Goal: Complete application form

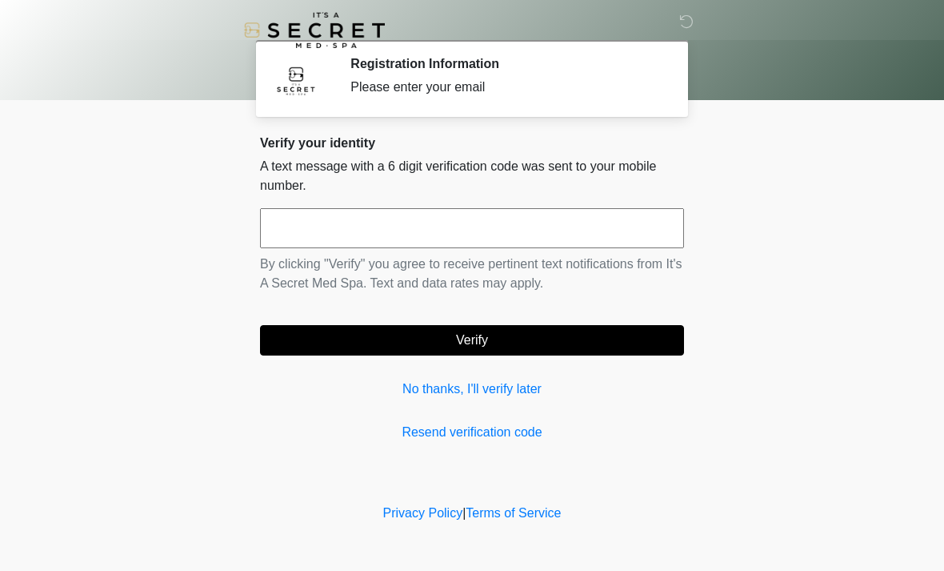
click at [521, 230] on input "text" at bounding box center [472, 228] width 424 height 40
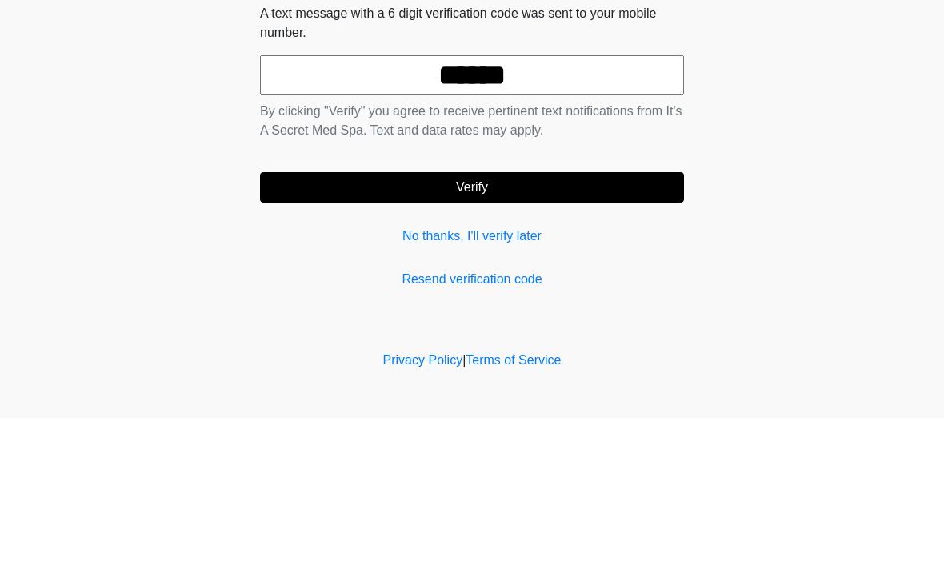
type input "******"
click at [551, 325] on button "Verify" at bounding box center [472, 340] width 424 height 30
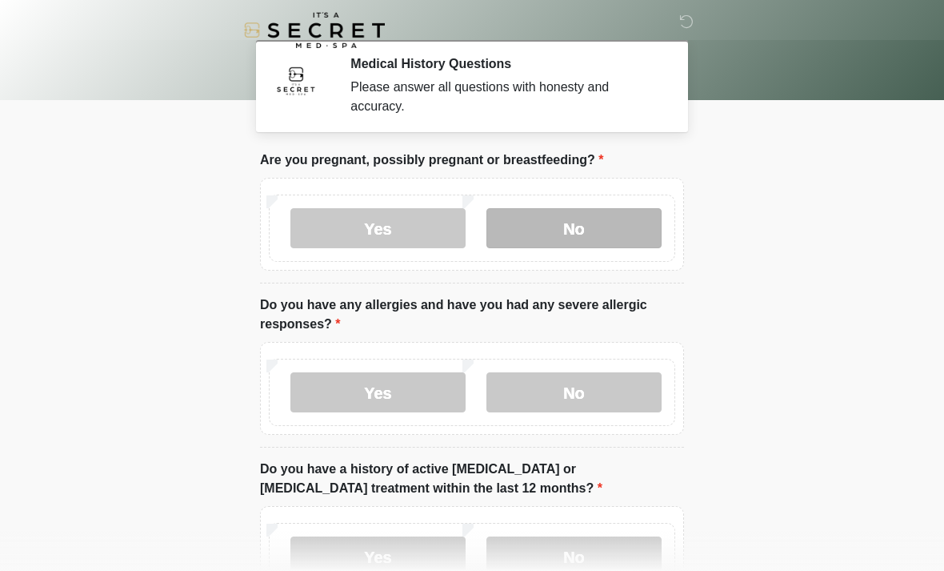
click at [588, 247] on label "No" at bounding box center [574, 228] width 175 height 40
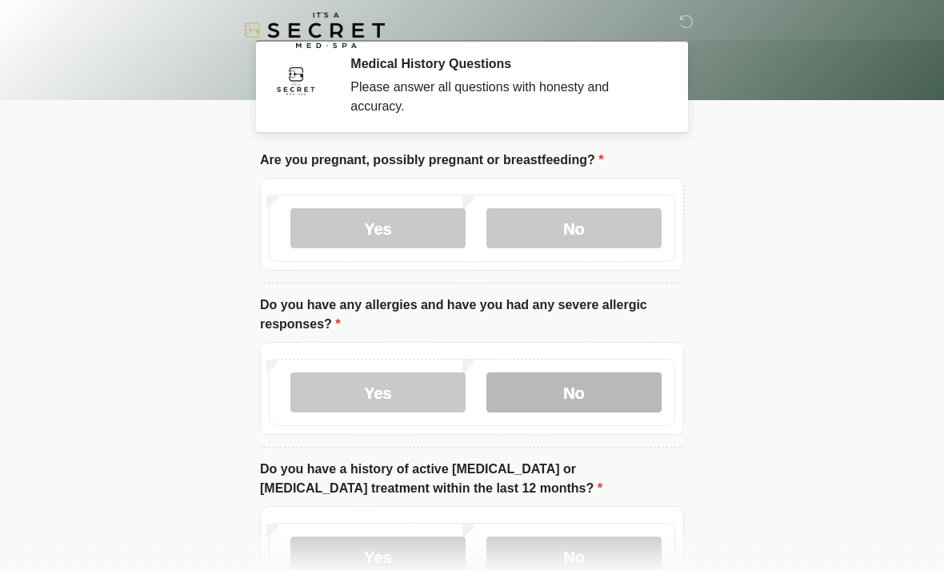
click at [603, 394] on label "No" at bounding box center [574, 392] width 175 height 40
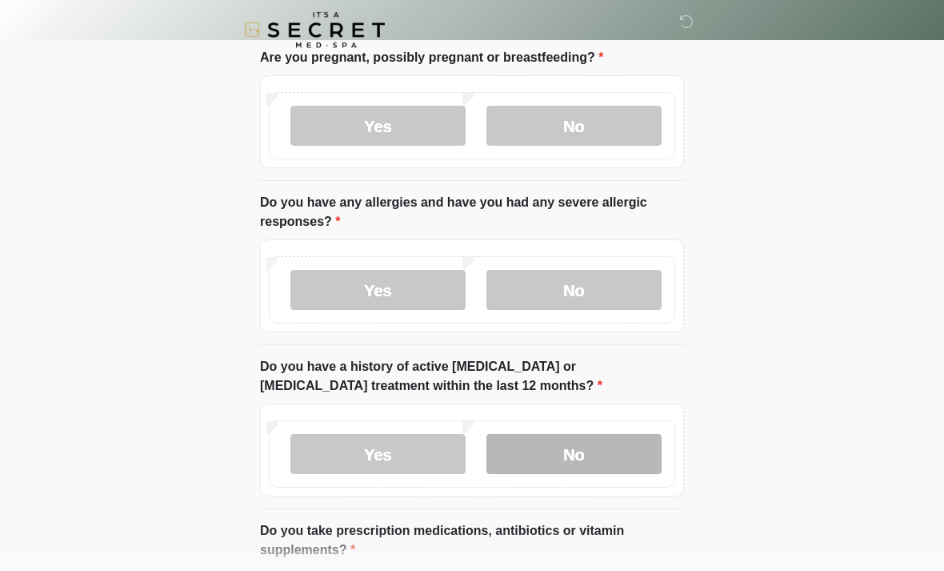
click at [614, 464] on label "No" at bounding box center [574, 455] width 175 height 40
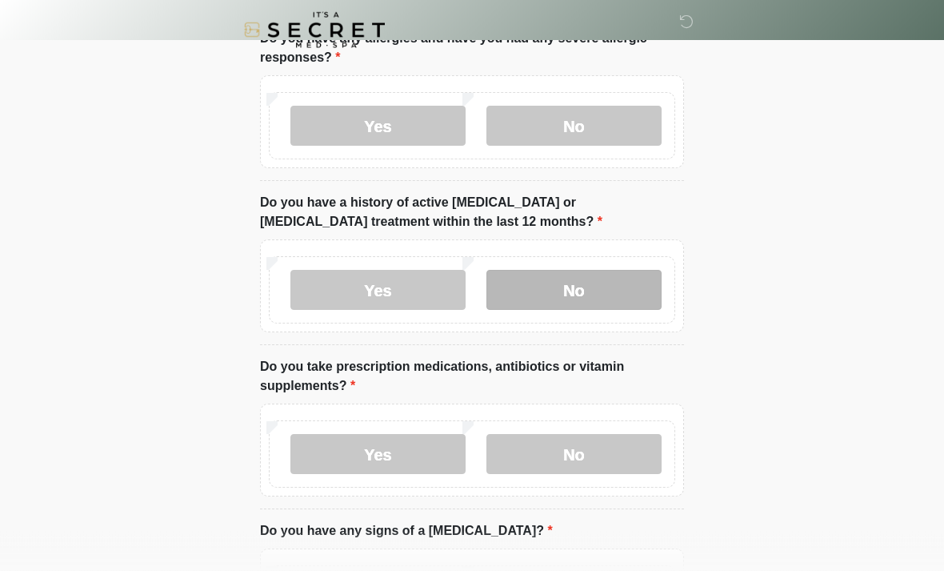
scroll to position [274, 0]
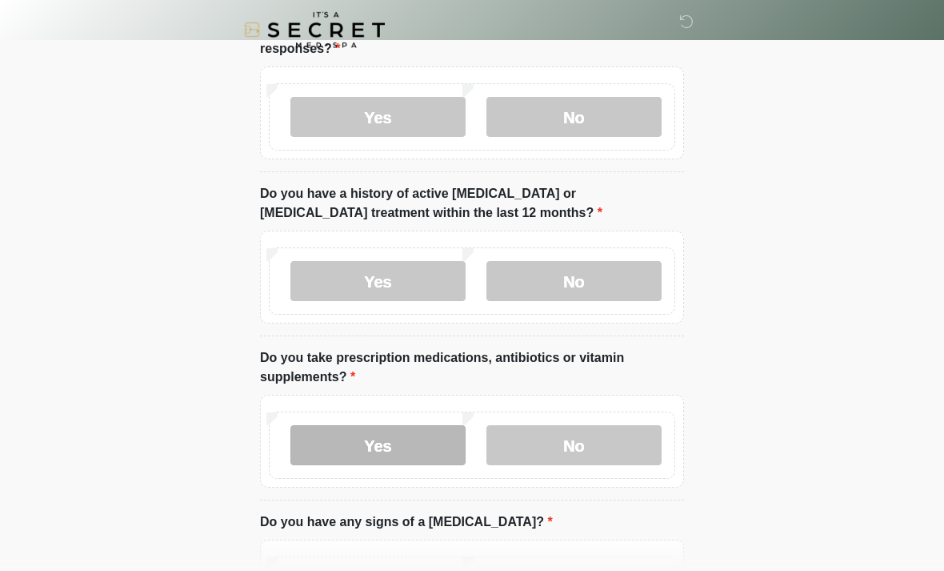
click at [399, 447] on label "Yes" at bounding box center [377, 446] width 175 height 40
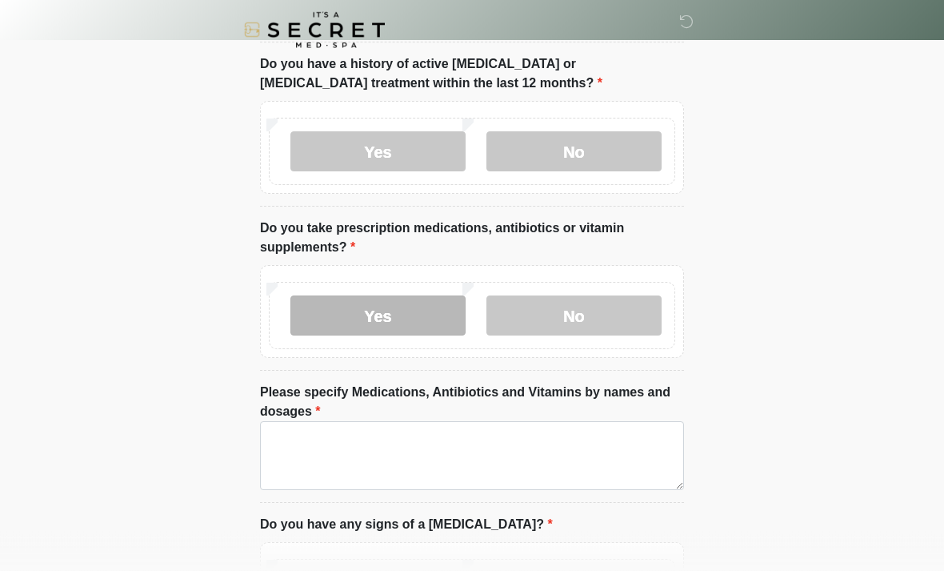
scroll to position [407, 0]
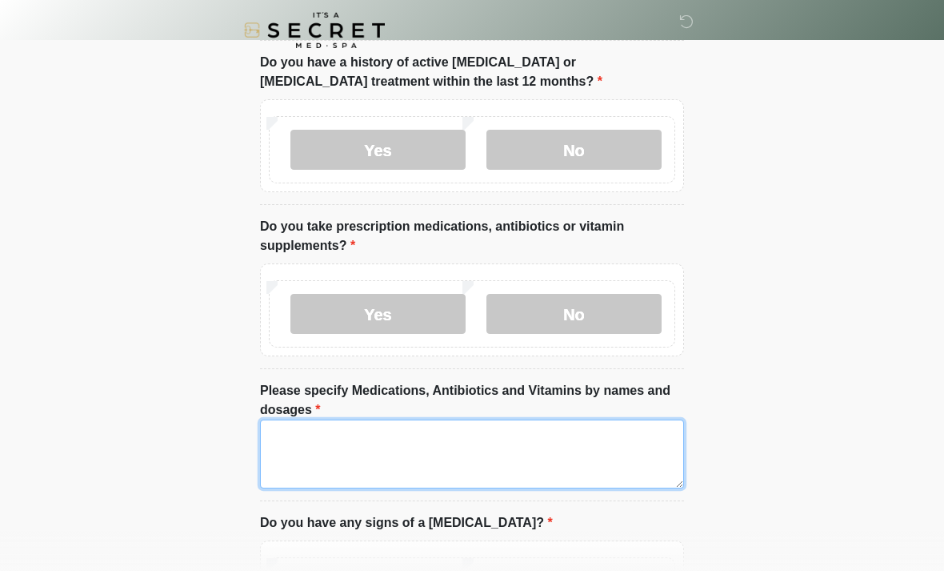
click at [539, 451] on textarea "Please specify Medications, Antibiotics and Vitamins by names and dosages" at bounding box center [472, 453] width 424 height 69
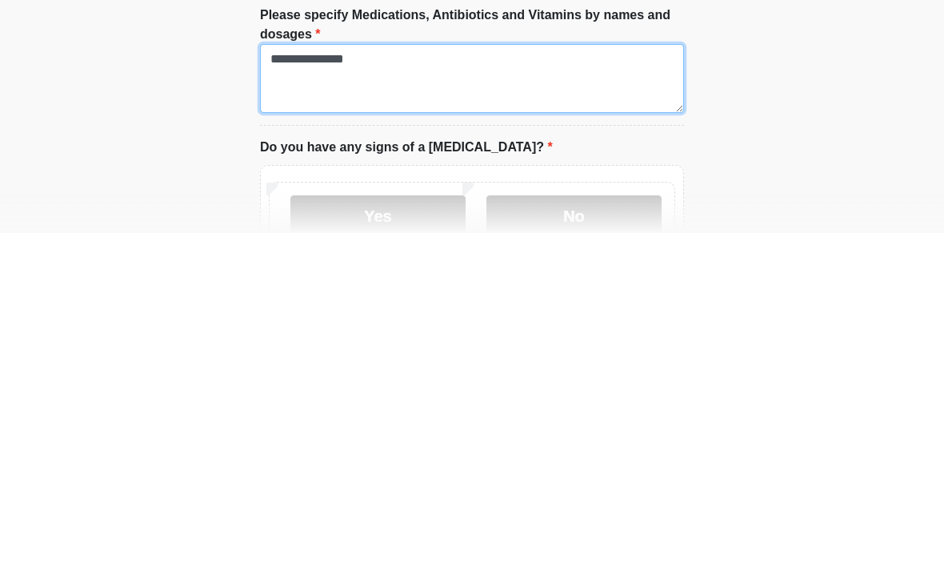
scroll to position [468, 0]
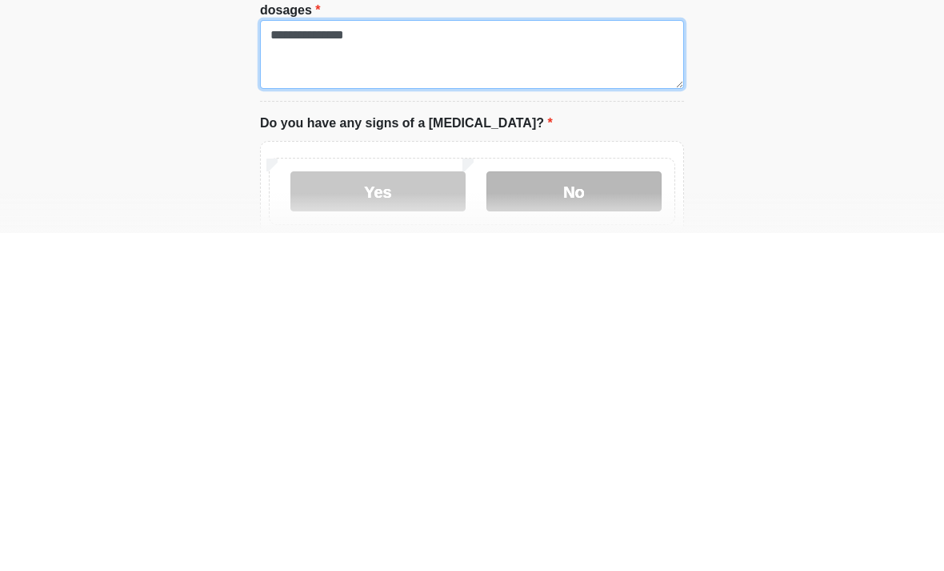
type textarea "**********"
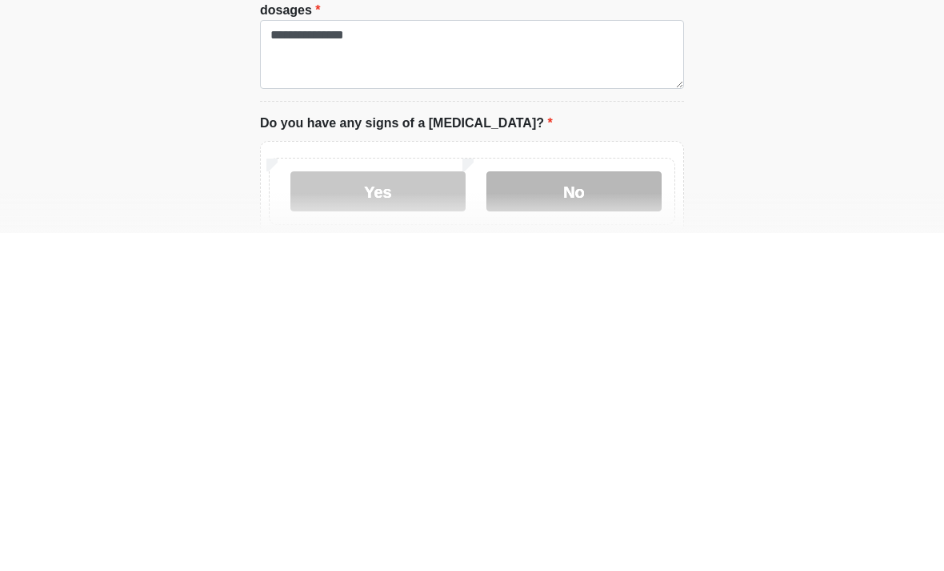
click at [587, 509] on label "No" at bounding box center [574, 529] width 175 height 40
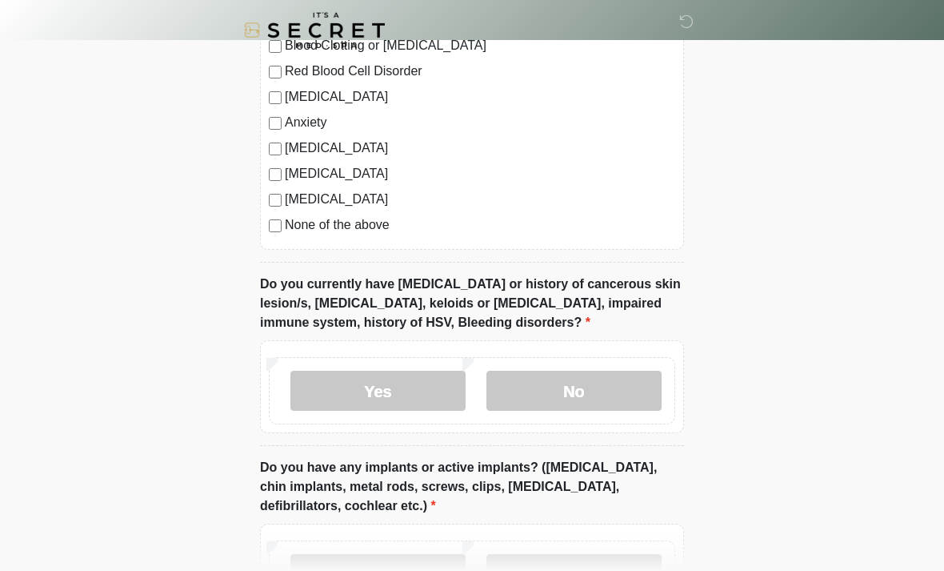
scroll to position [1184, 0]
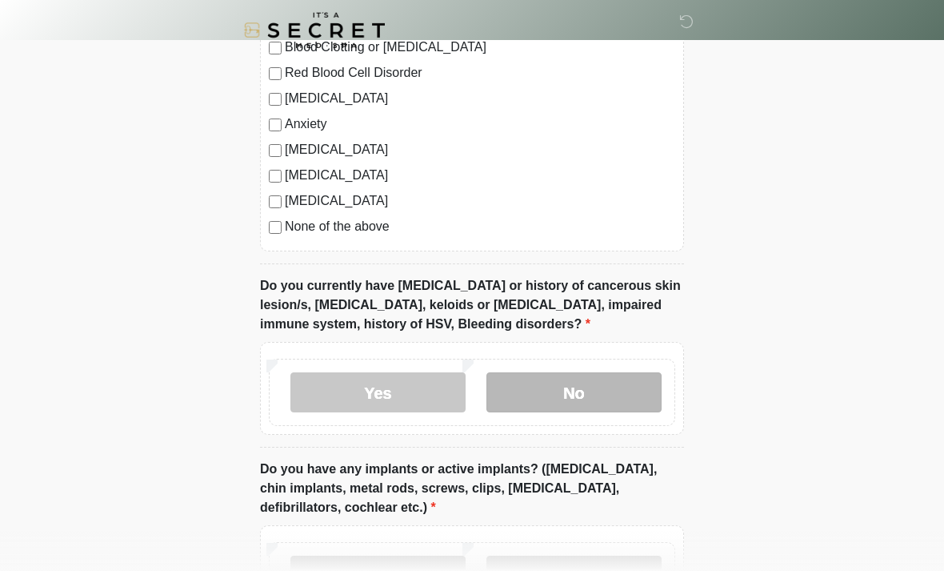
click at [611, 399] on label "No" at bounding box center [574, 392] width 175 height 40
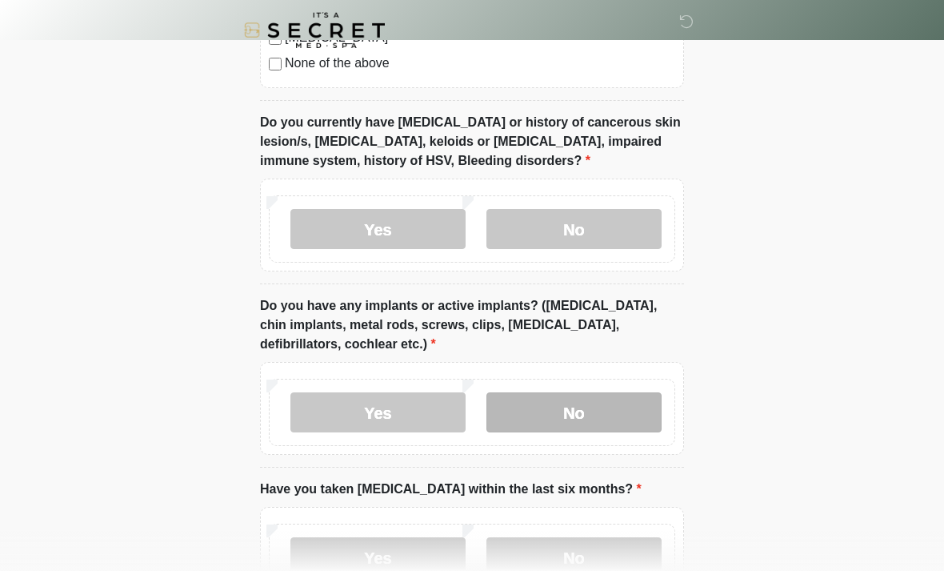
click at [627, 419] on label "No" at bounding box center [574, 412] width 175 height 40
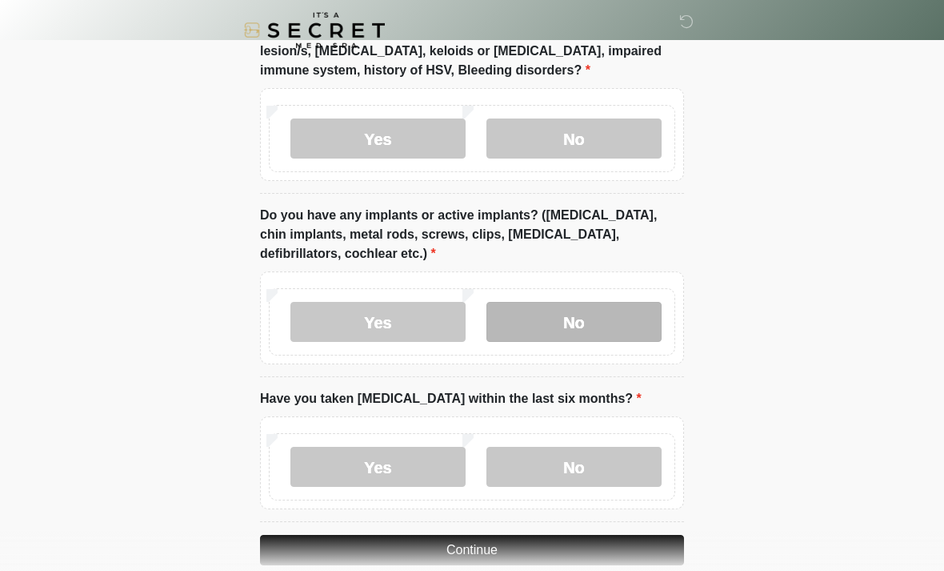
scroll to position [1459, 0]
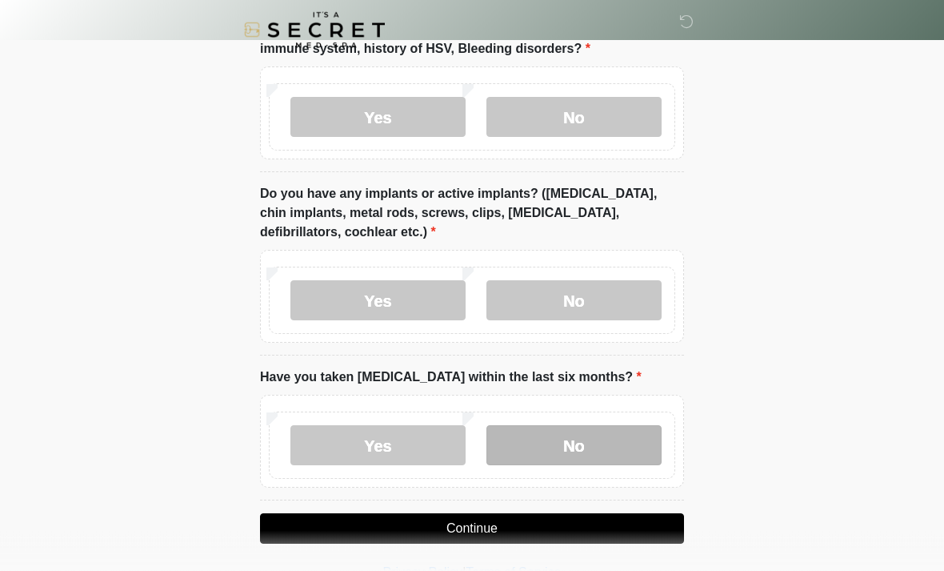
click at [589, 443] on label "No" at bounding box center [574, 446] width 175 height 40
click at [626, 528] on button "Continue" at bounding box center [472, 528] width 424 height 30
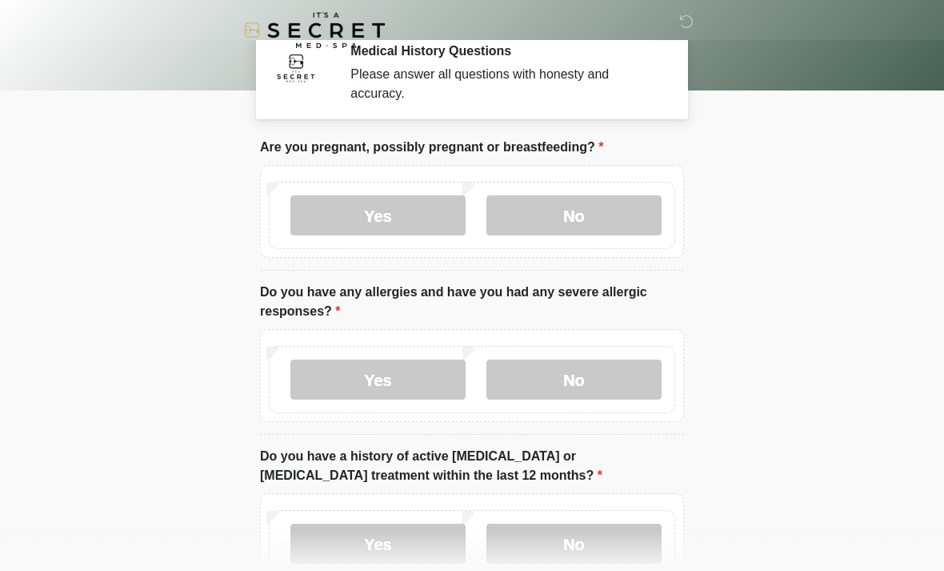
scroll to position [0, 0]
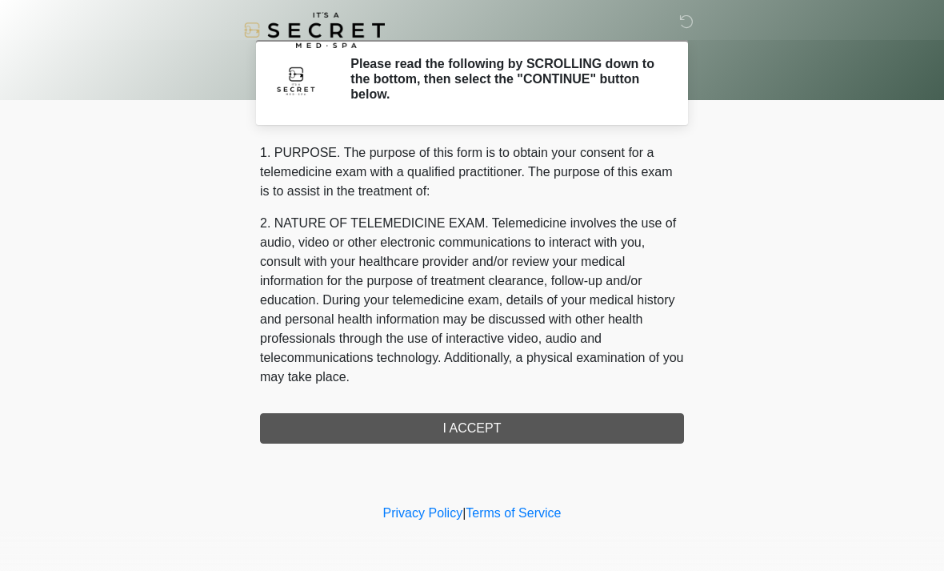
click at [624, 415] on div "1. PURPOSE. The purpose of this form is to obtain your consent for a telemedici…" at bounding box center [472, 293] width 424 height 300
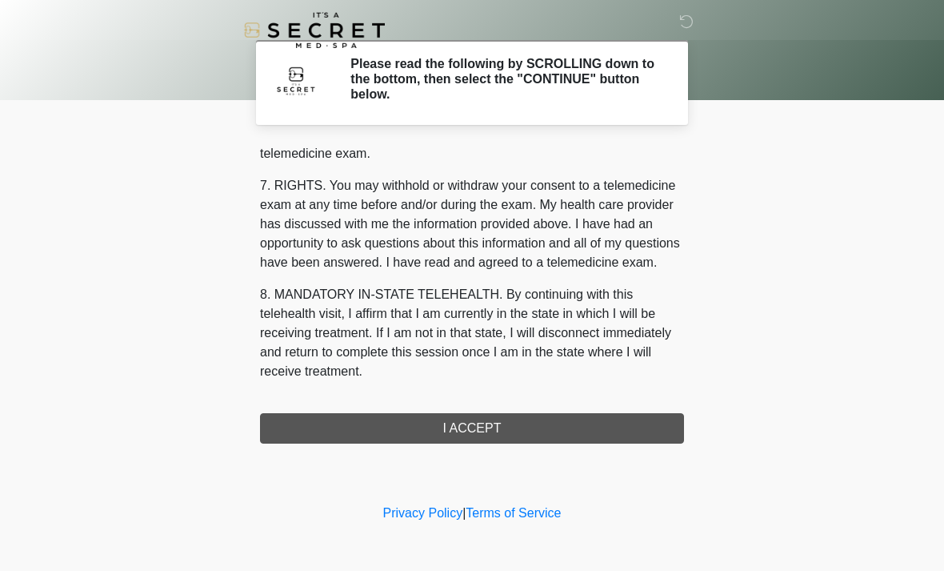
scroll to position [678, 0]
click at [575, 434] on button "I ACCEPT" at bounding box center [472, 428] width 424 height 30
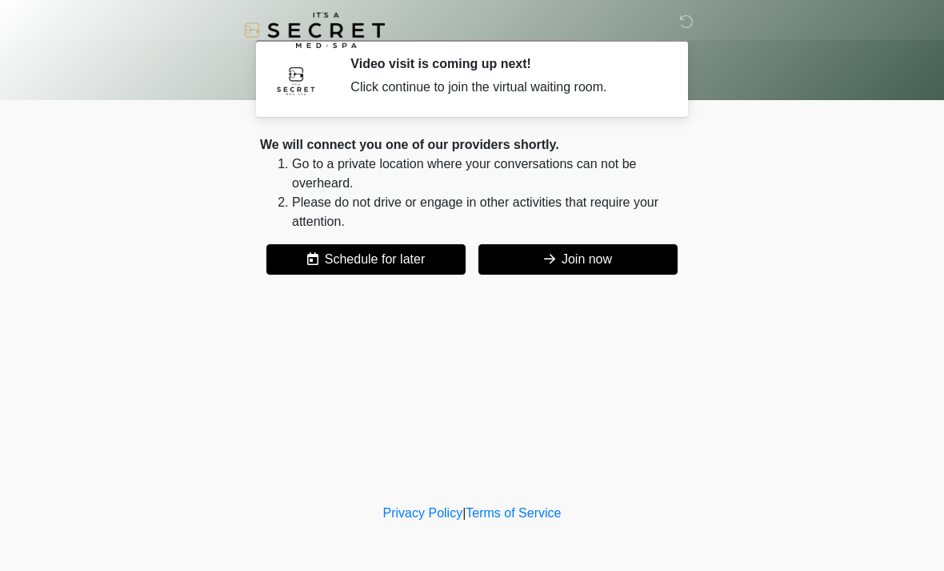
click at [599, 258] on button "Join now" at bounding box center [578, 259] width 199 height 30
